Goal: Information Seeking & Learning: Learn about a topic

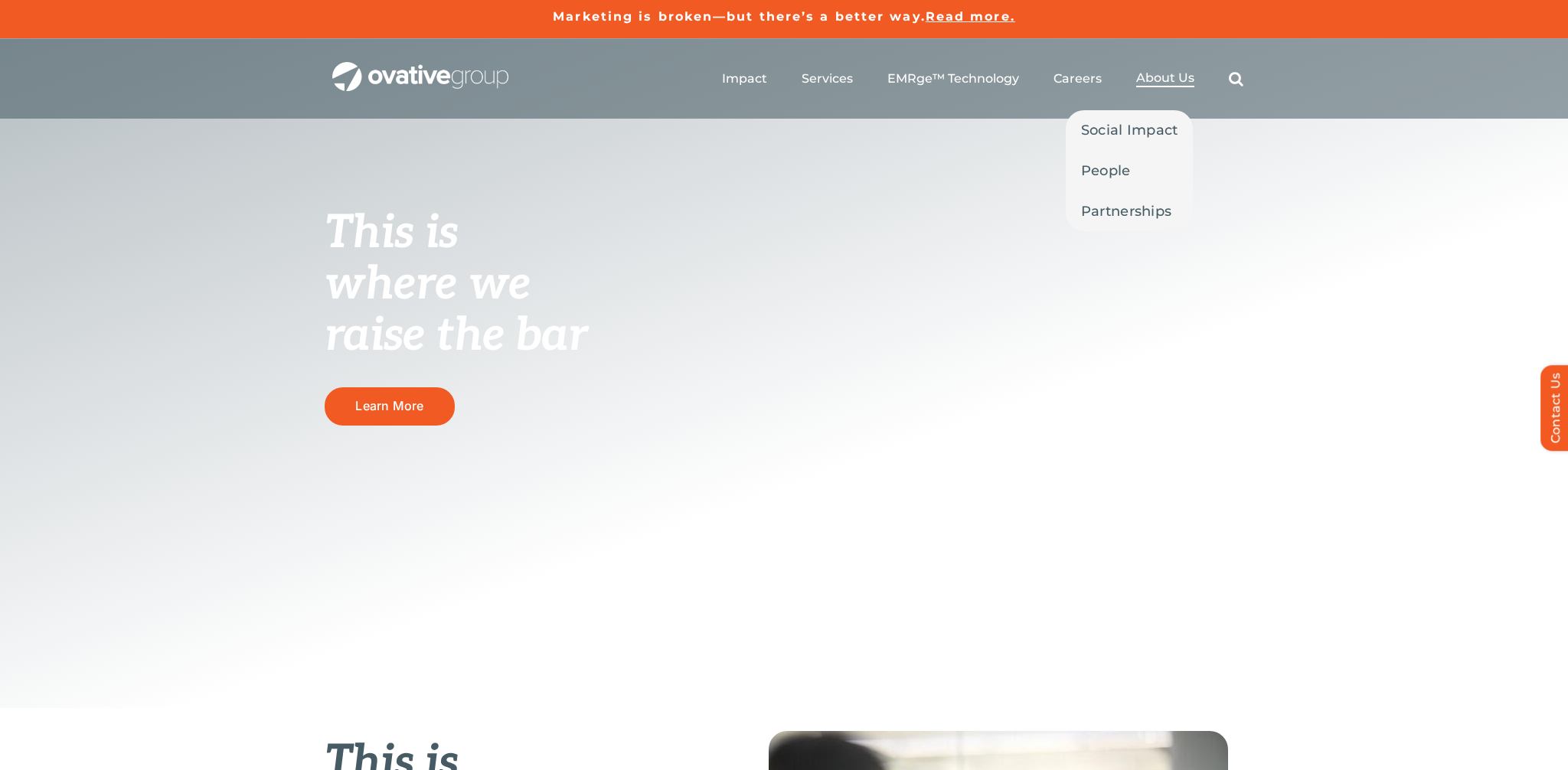
click at [1157, 77] on span "About Us" at bounding box center [1165, 77] width 58 height 15
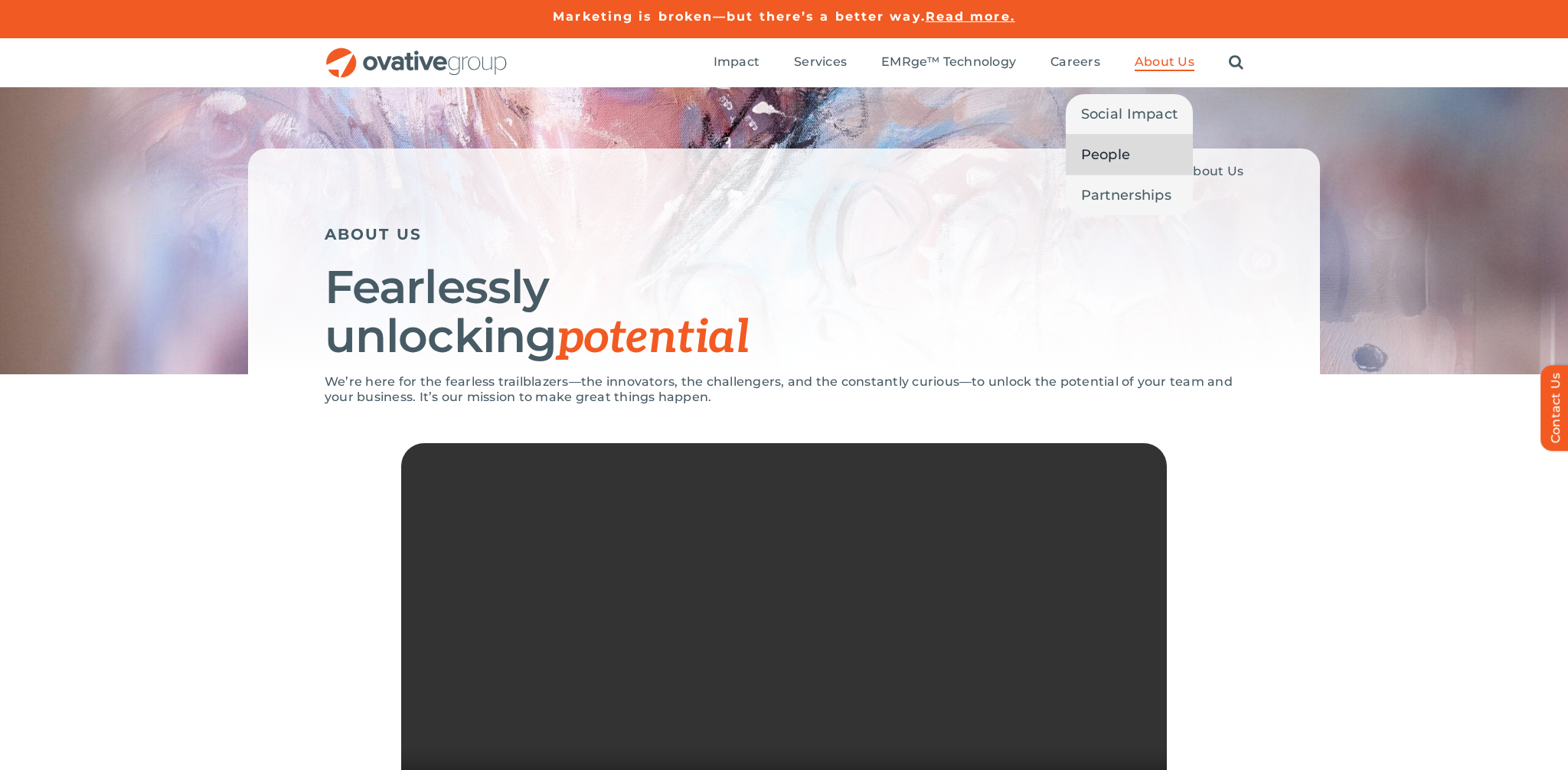
click at [1091, 160] on span "People" at bounding box center [1106, 154] width 50 height 22
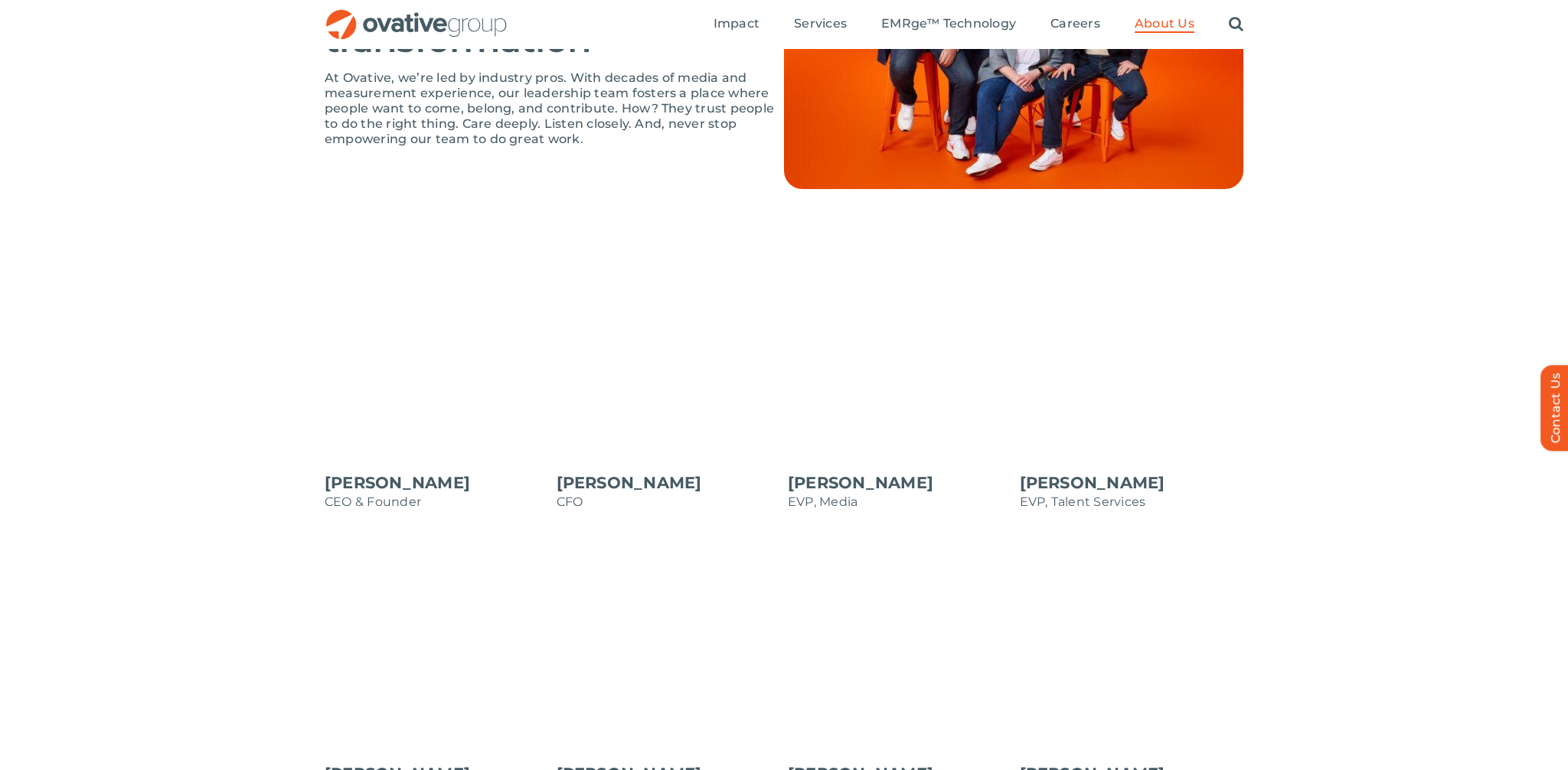
scroll to position [1074, 0]
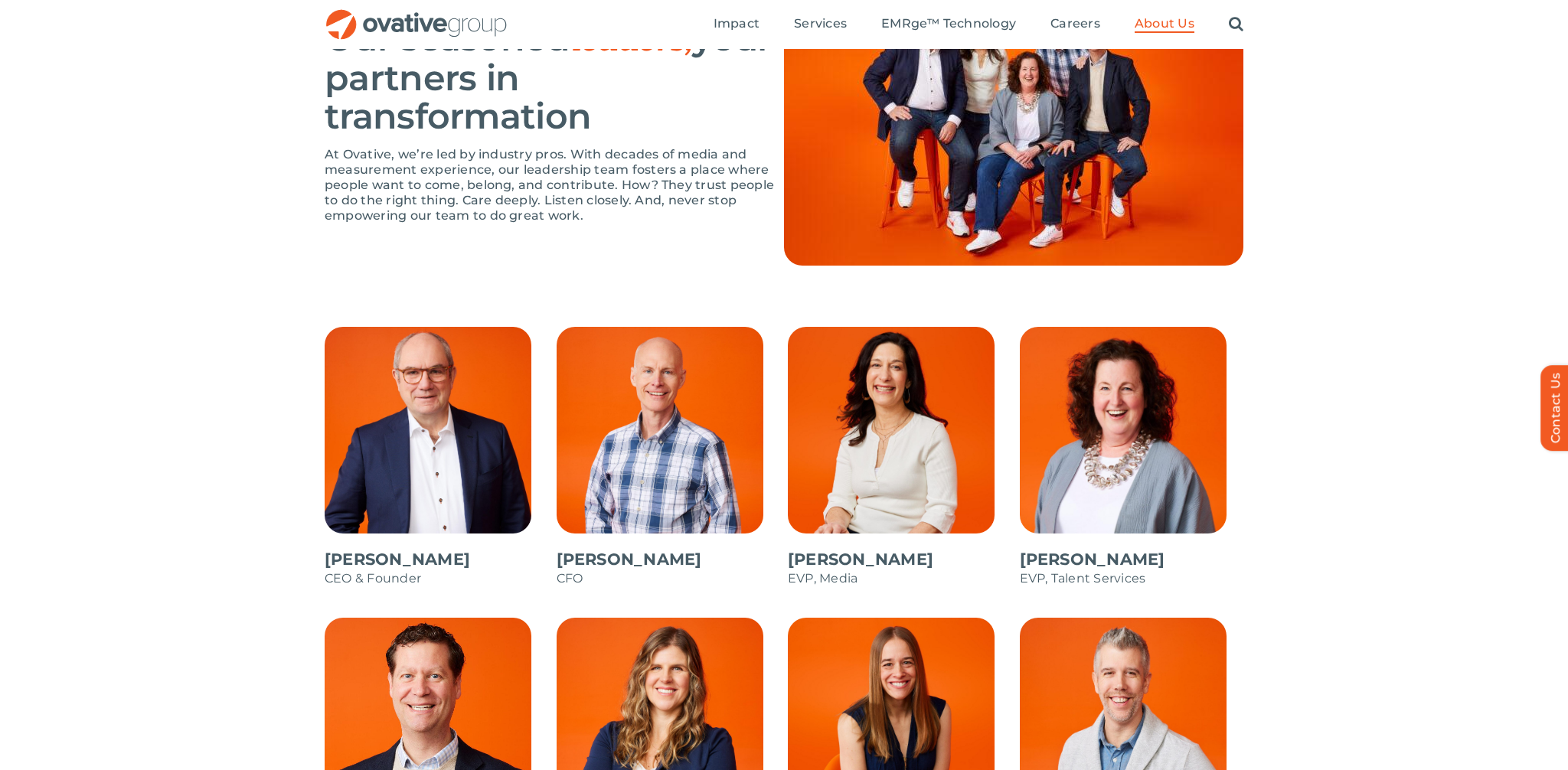
click at [900, 427] on span at bounding box center [899, 464] width 224 height 276
